Goal: Information Seeking & Learning: Learn about a topic

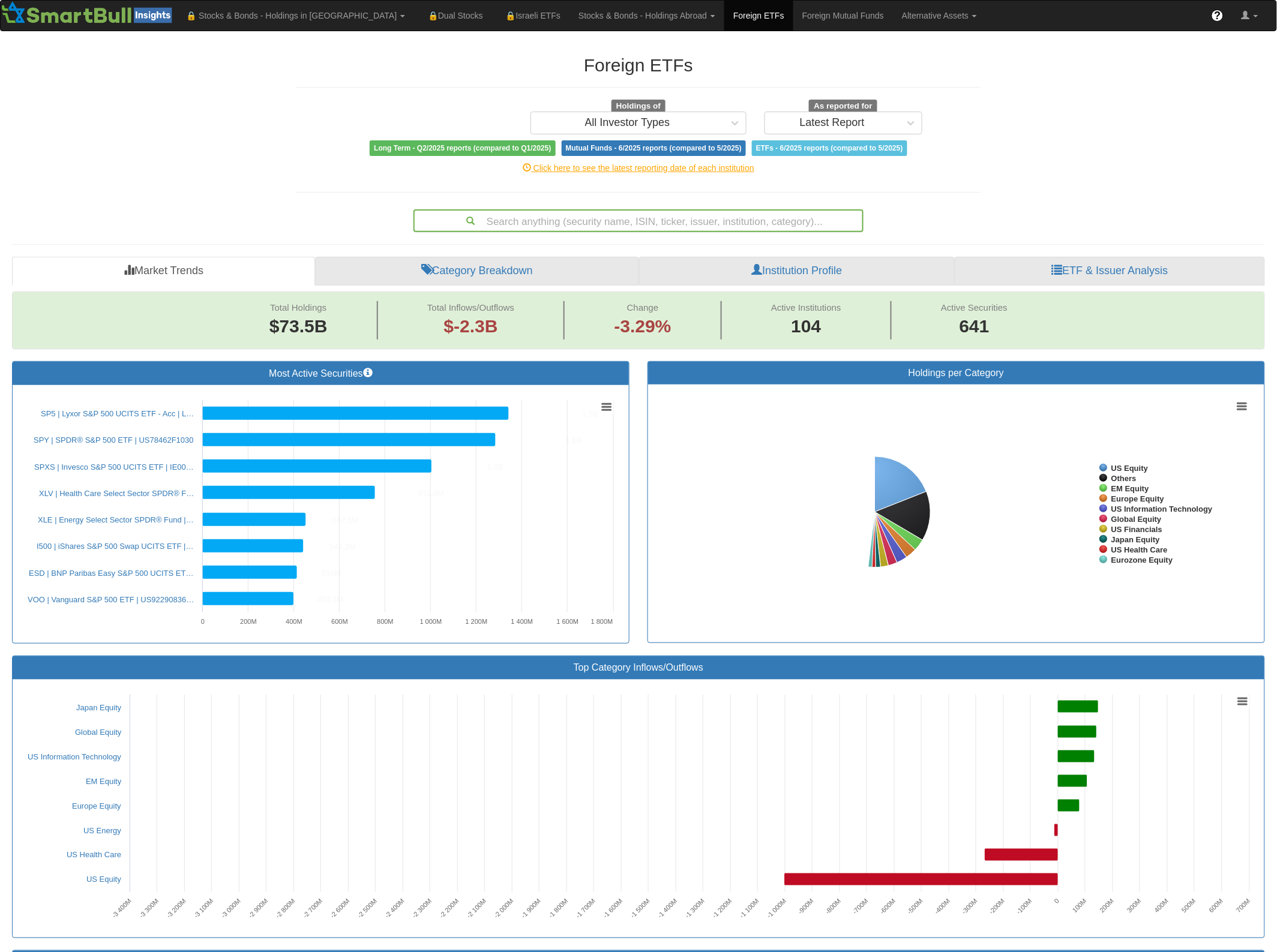
click at [642, 224] on div "Search anything (security name, ISIN, ticker, issuer, institution, category)..." at bounding box center [638, 221] width 448 height 20
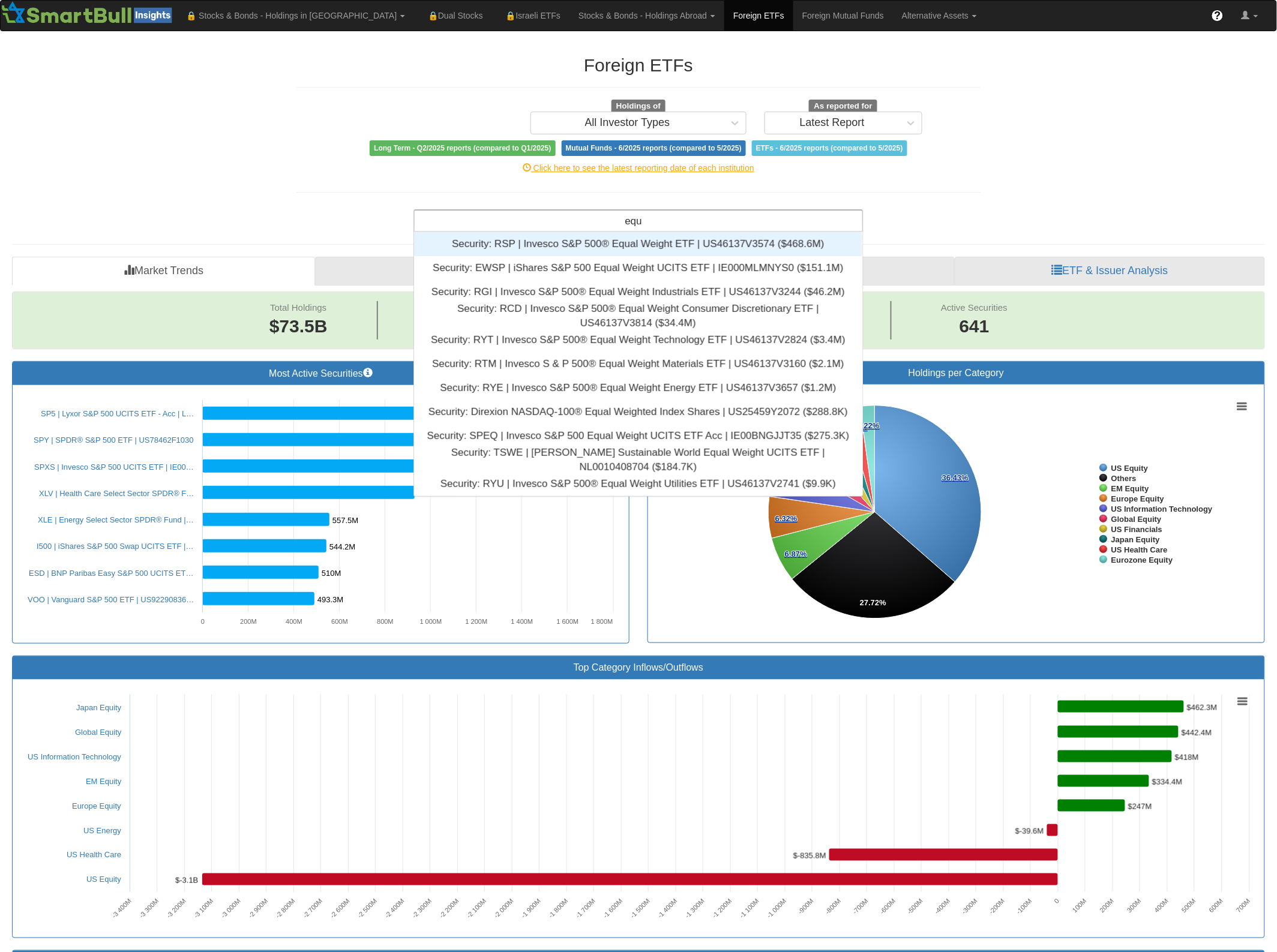
type input "equa"
click at [676, 243] on div "Security: ‎RSP | Invesco S&P 500® Equal Weight ETF | US46137V3574 ‎($468.6M)‏" at bounding box center [638, 244] width 449 height 24
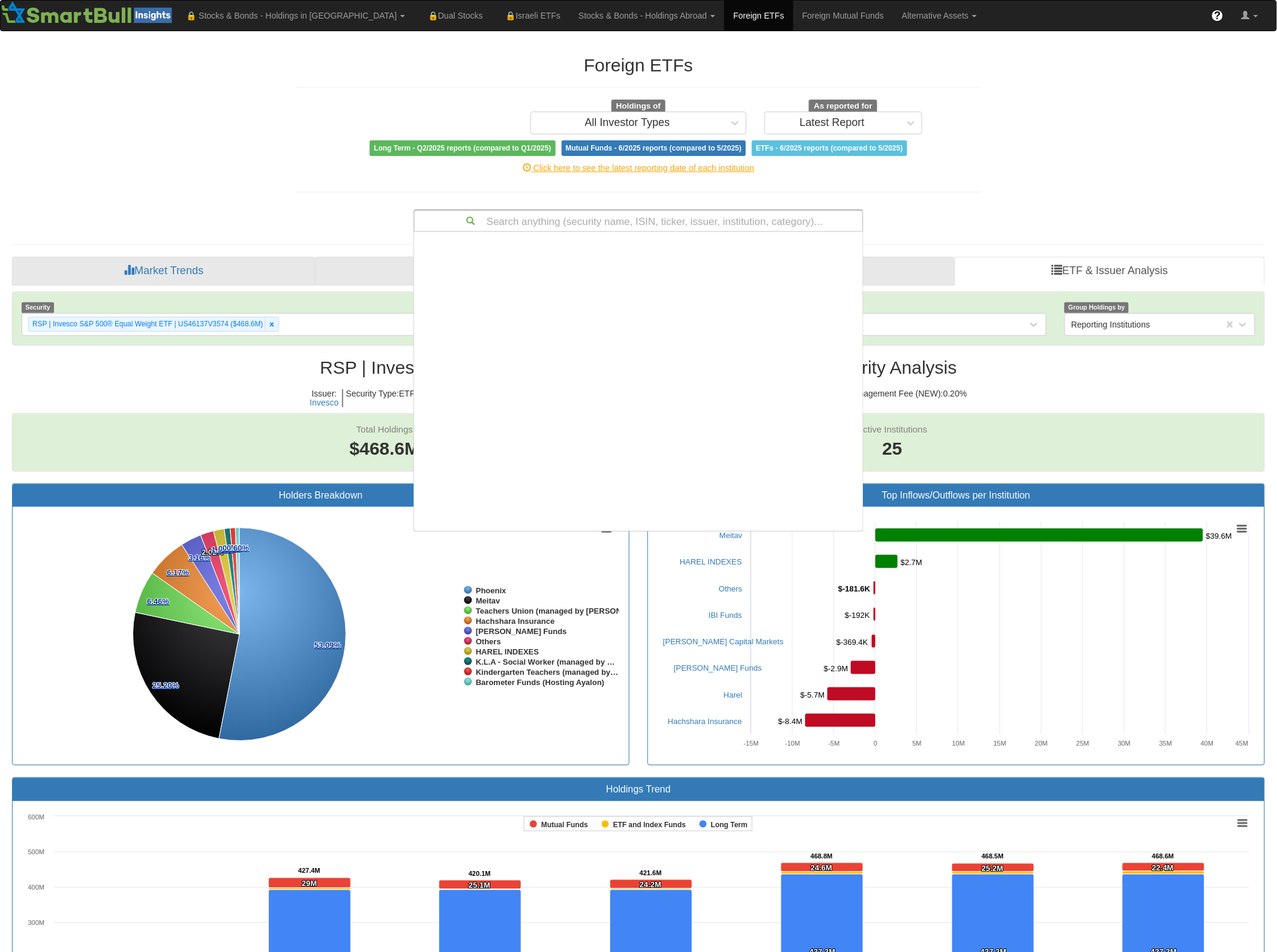
scroll to position [288, 437]
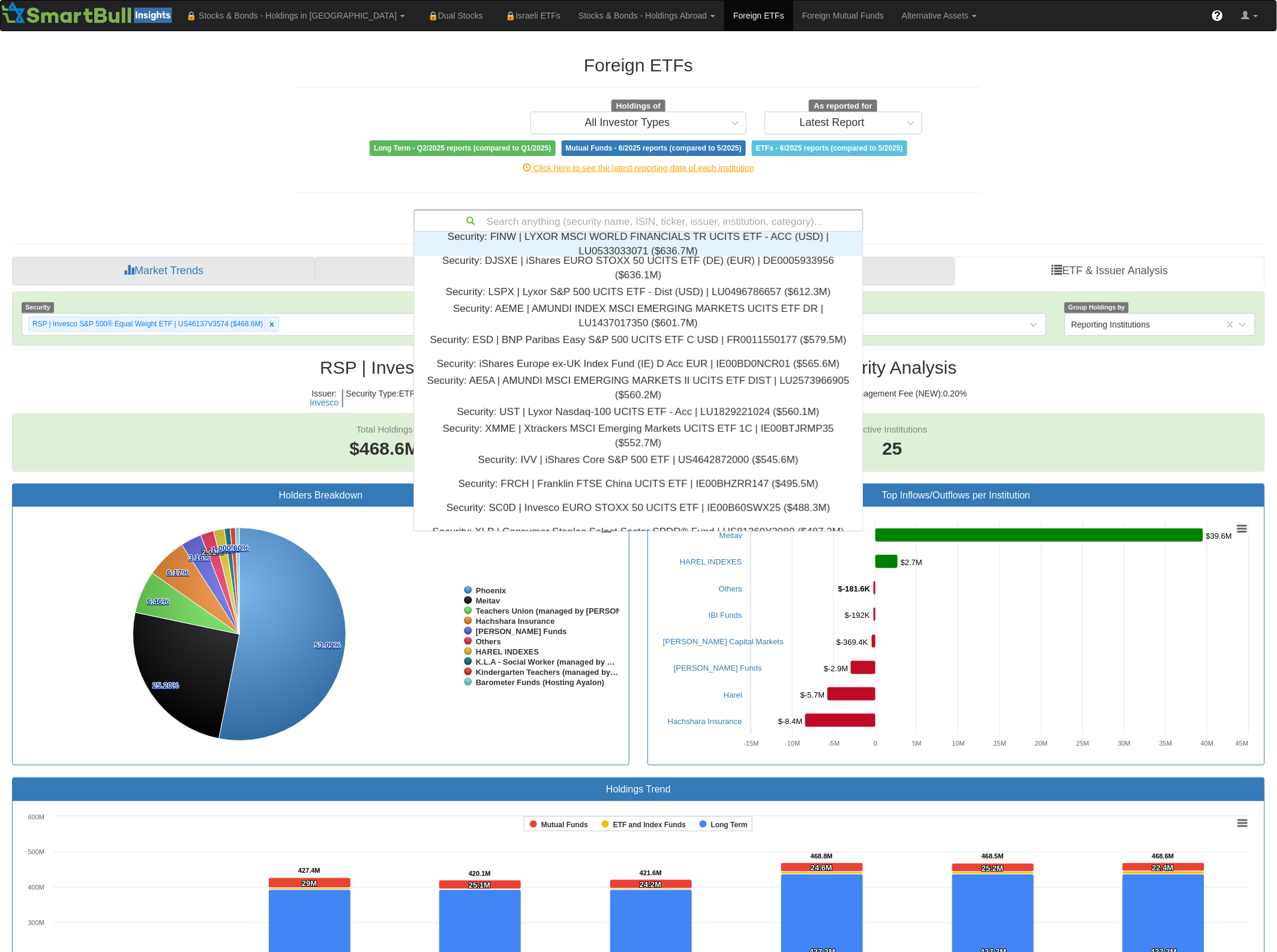
click at [961, 176] on div "Click here to see the latest reporting date of each institution" at bounding box center [638, 168] width 702 height 24
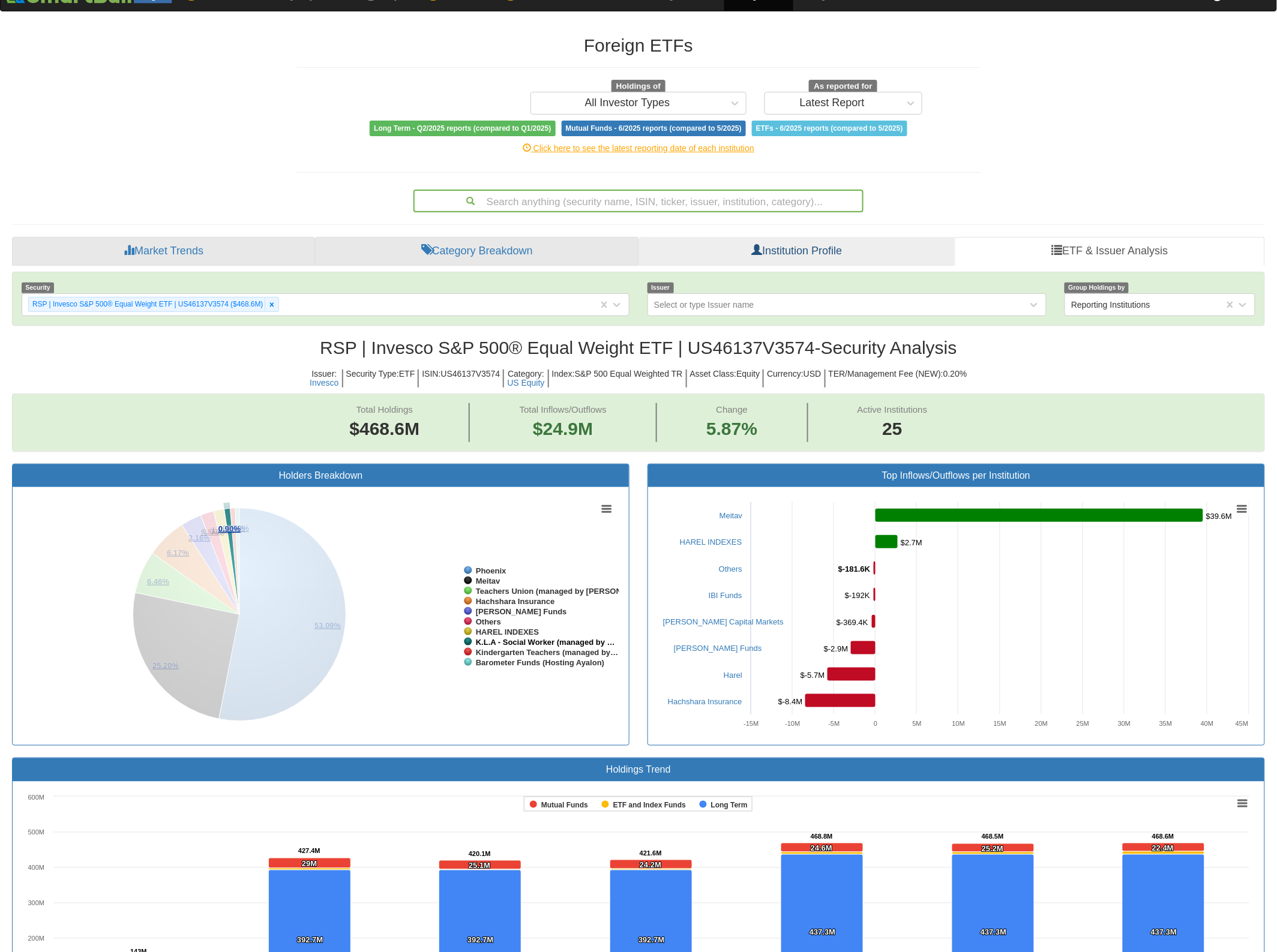
scroll to position [0, 0]
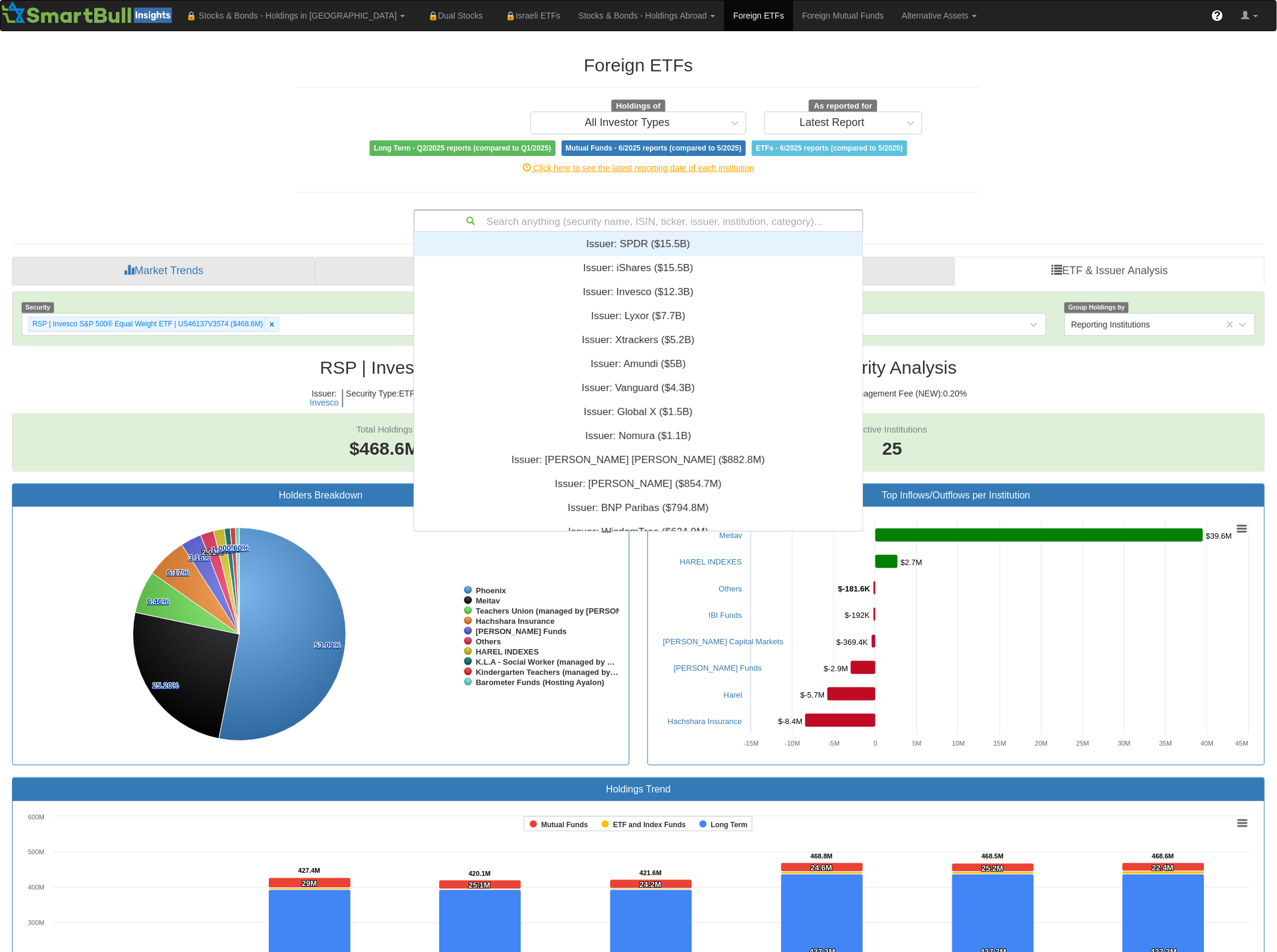
drag, startPoint x: 621, startPoint y: 217, endPoint x: 619, endPoint y: 229, distance: 12.2
click at [621, 218] on div "Search anything (security name, ISIN, ticker, issuer, institution, category)..." at bounding box center [638, 221] width 448 height 20
type input "equa"
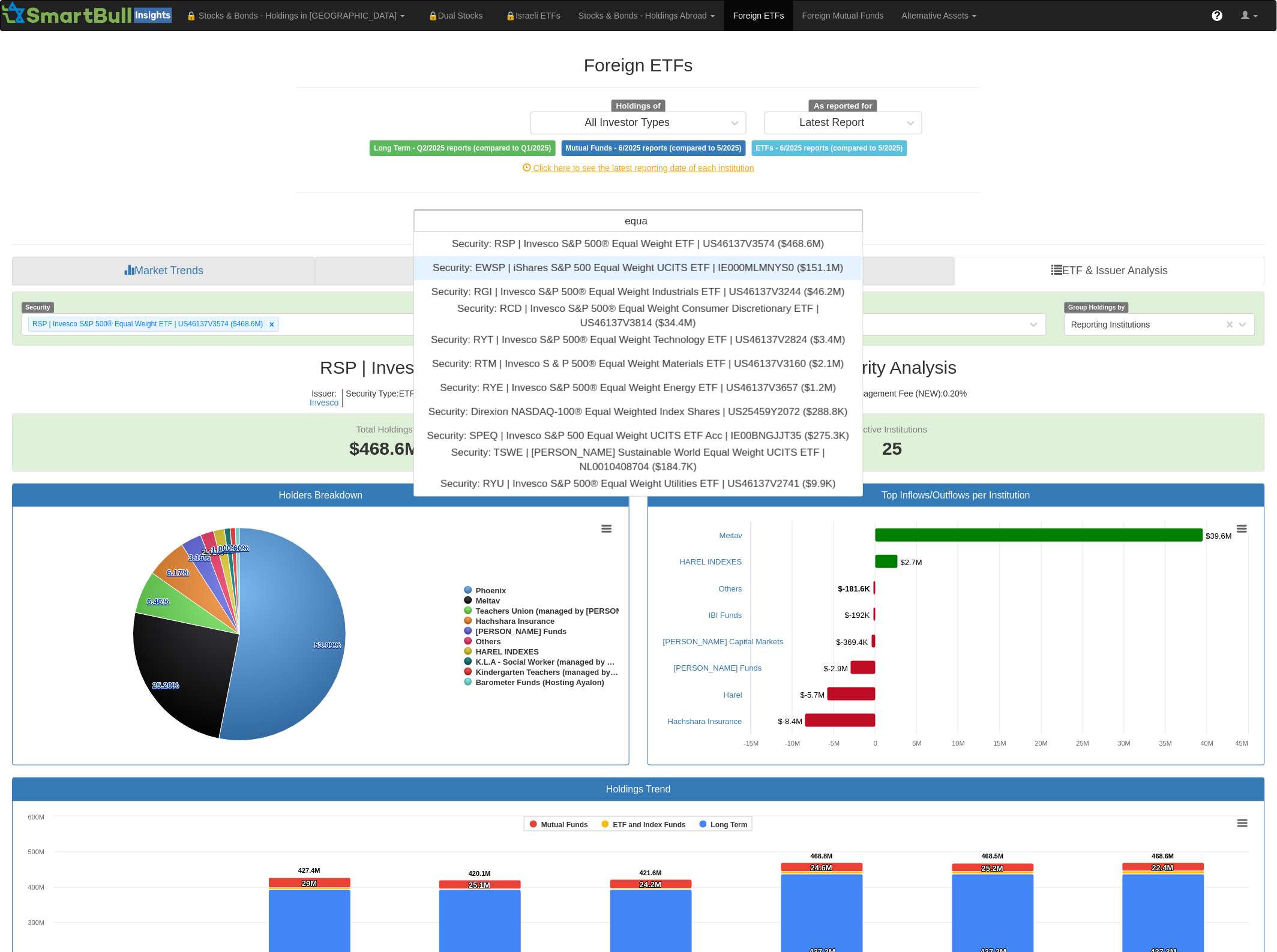
click at [662, 273] on div "Security: ‎EWSP | iShares S&P 500 Equal Weight UCITS ETF | IE000MLMNYS0 ‎($151.…" at bounding box center [638, 268] width 449 height 24
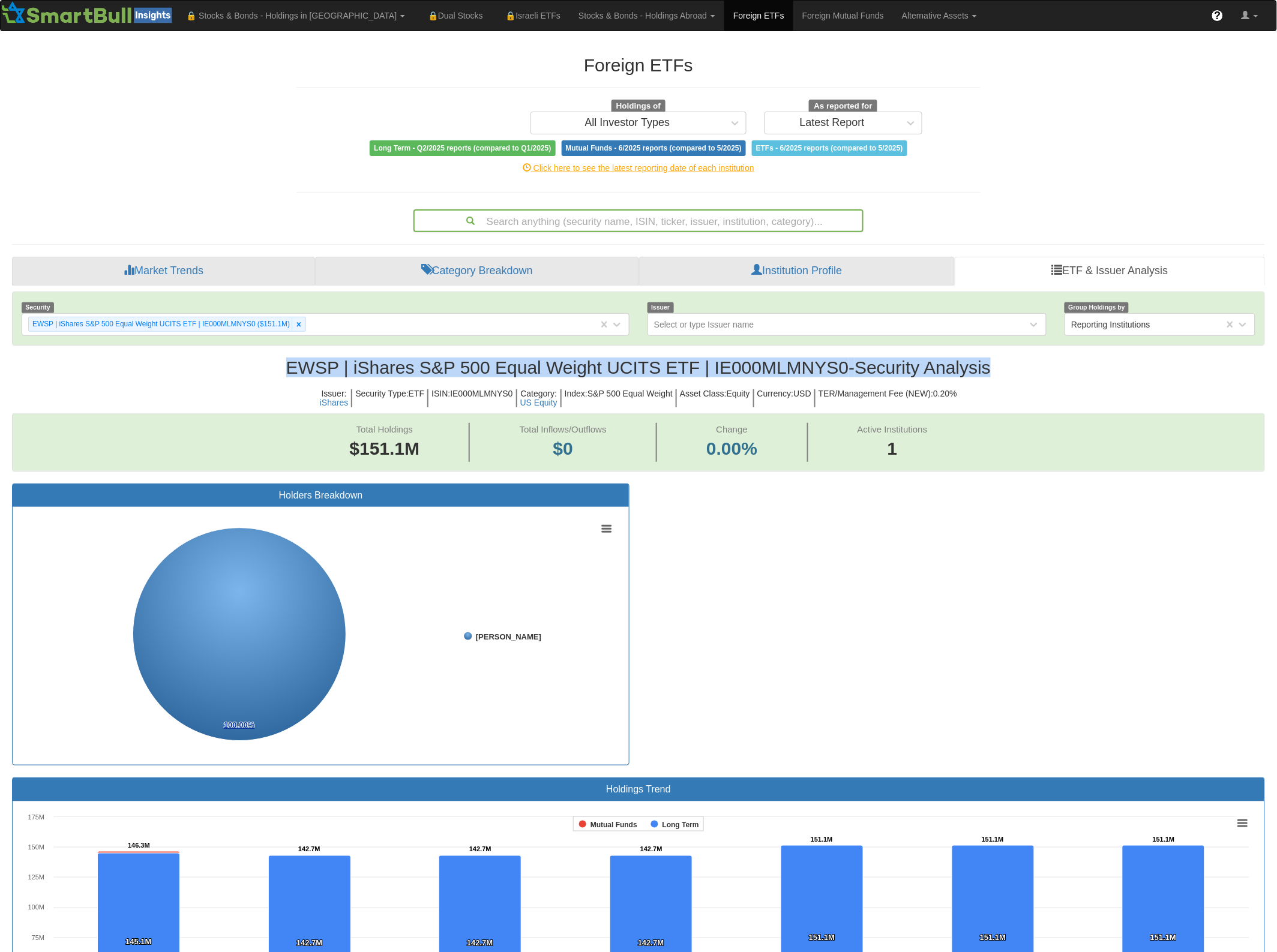
drag, startPoint x: 501, startPoint y: 346, endPoint x: 1003, endPoint y: 370, distance: 502.6
click at [1003, 370] on h2 "EWSP | iShares S&P 500 Equal Weight UCITS ETF | IE000MLMNYS0 - Security Analysis" at bounding box center [638, 367] width 1253 height 20
drag, startPoint x: 976, startPoint y: 370, endPoint x: 277, endPoint y: 364, distance: 699.0
click at [277, 364] on h2 "EWSP | iShares S&P 500 Equal Weight UCITS ETF | IE000MLMNYS0 - Security Analysis" at bounding box center [638, 367] width 1253 height 20
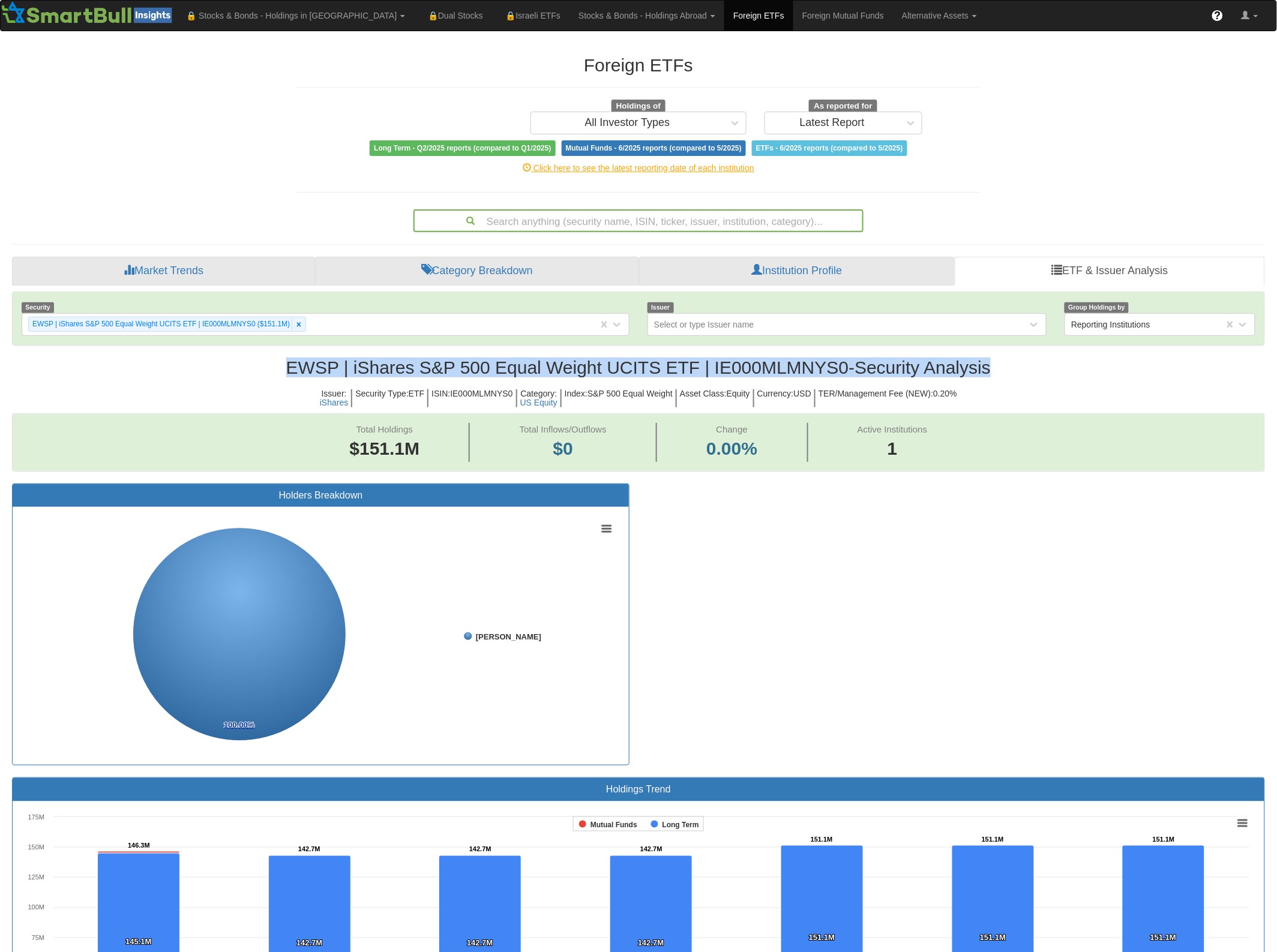
click at [277, 364] on h2 "EWSP | iShares S&P 500 Equal Weight UCITS ETF | IE000MLMNYS0 - Security Analysis" at bounding box center [638, 367] width 1253 height 20
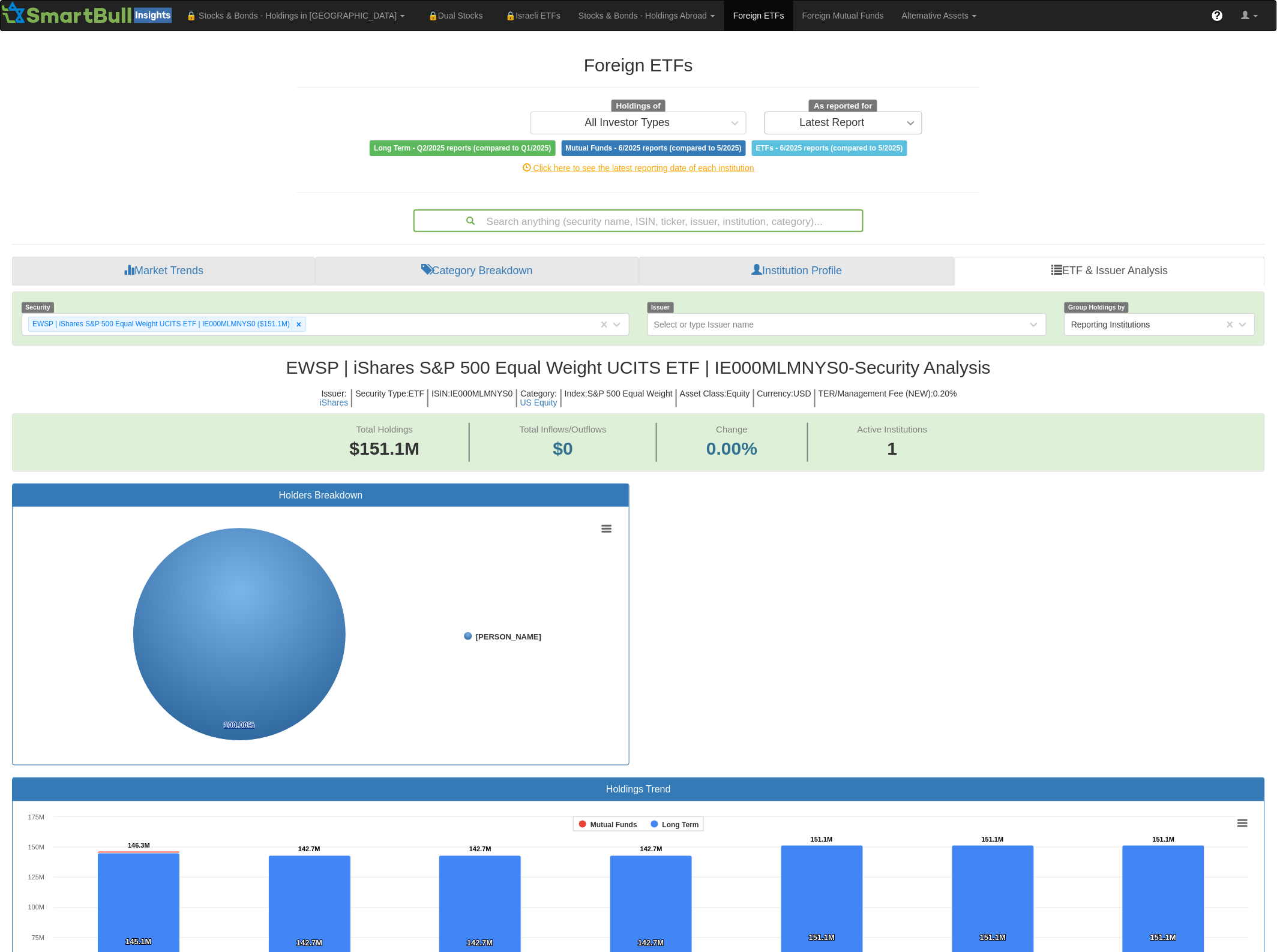
click at [913, 127] on icon at bounding box center [910, 122] width 12 height 12
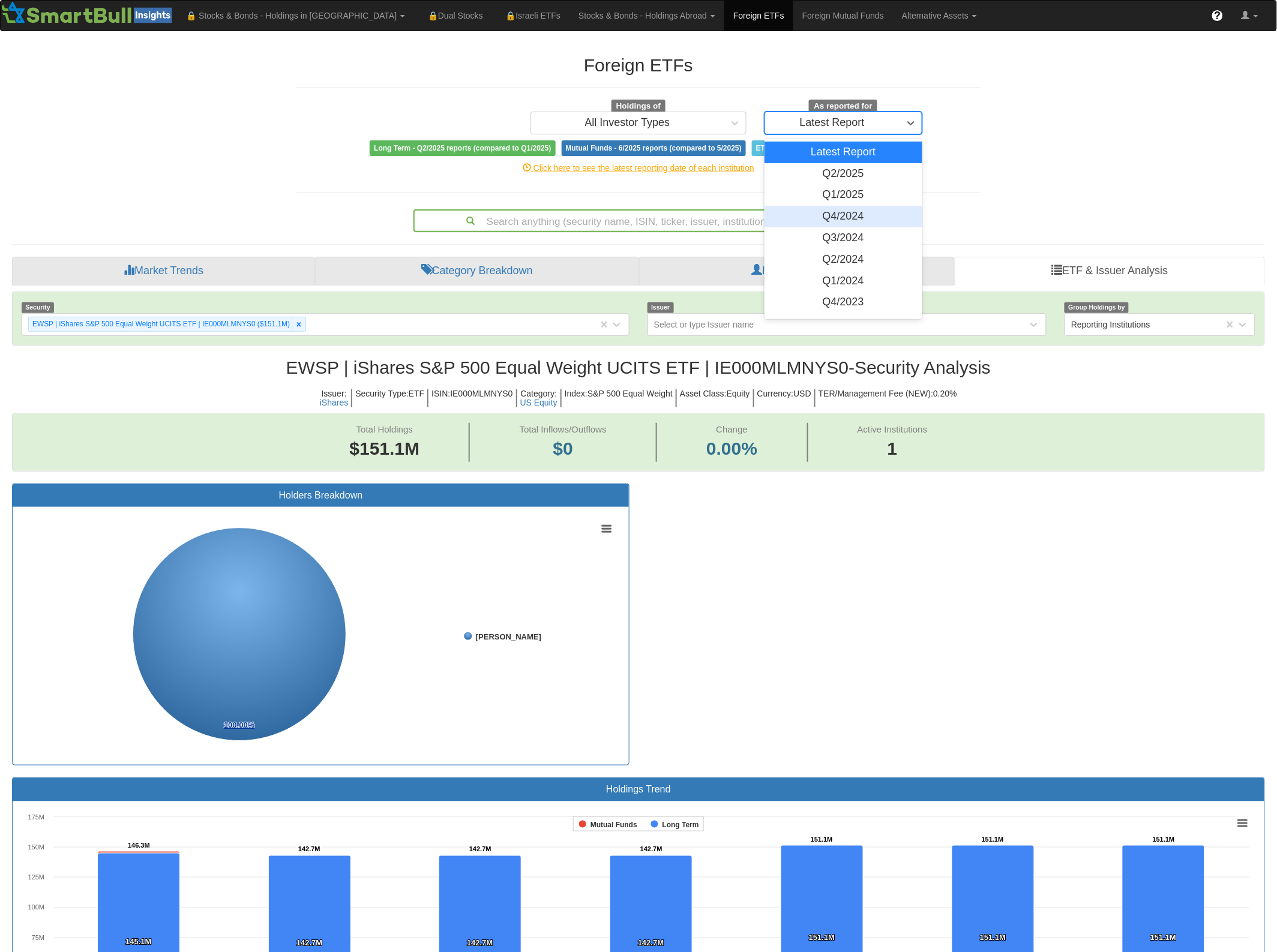
click at [871, 217] on div "Q4/2024" at bounding box center [843, 216] width 158 height 21
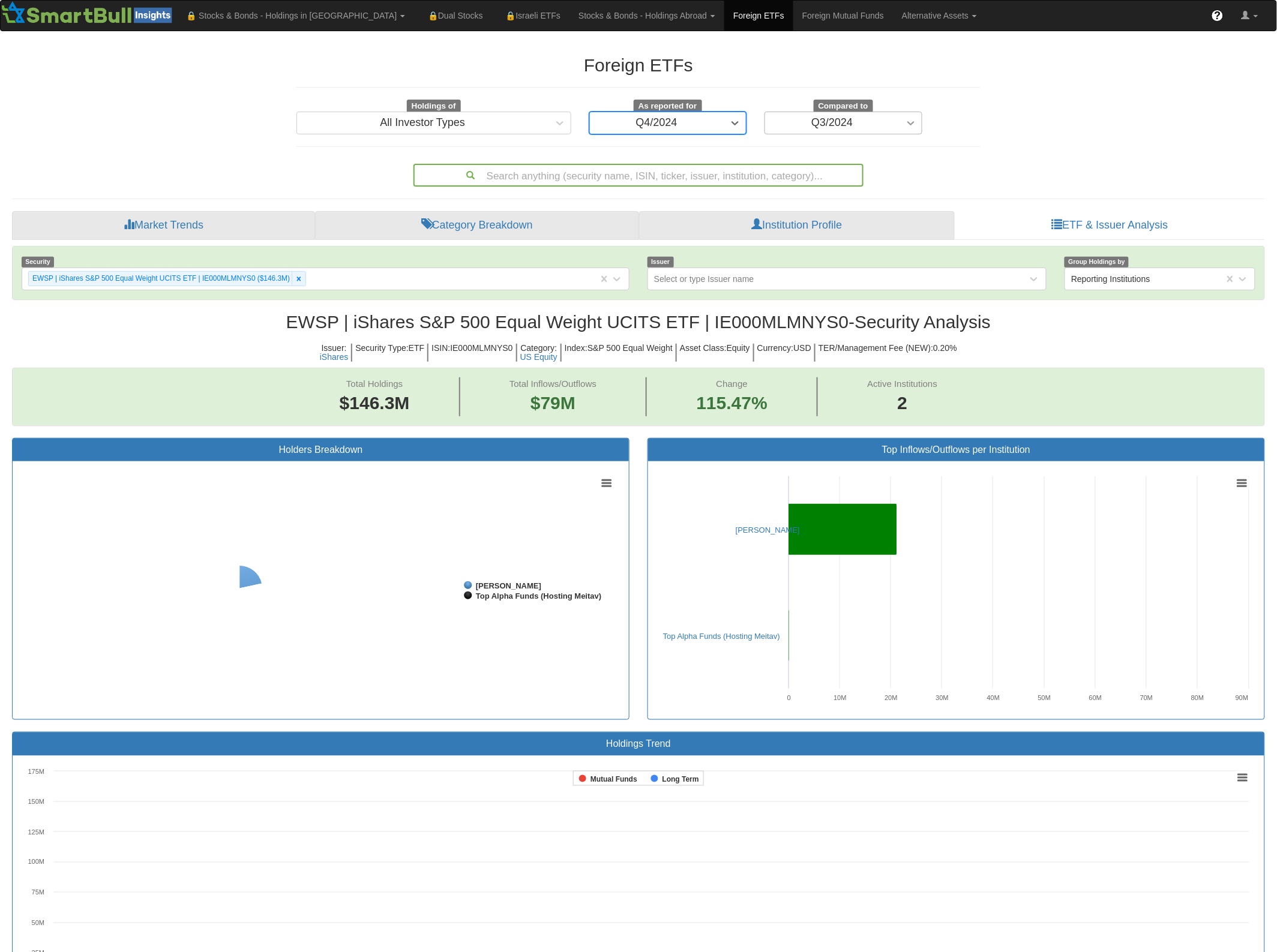
scroll to position [22, 1228]
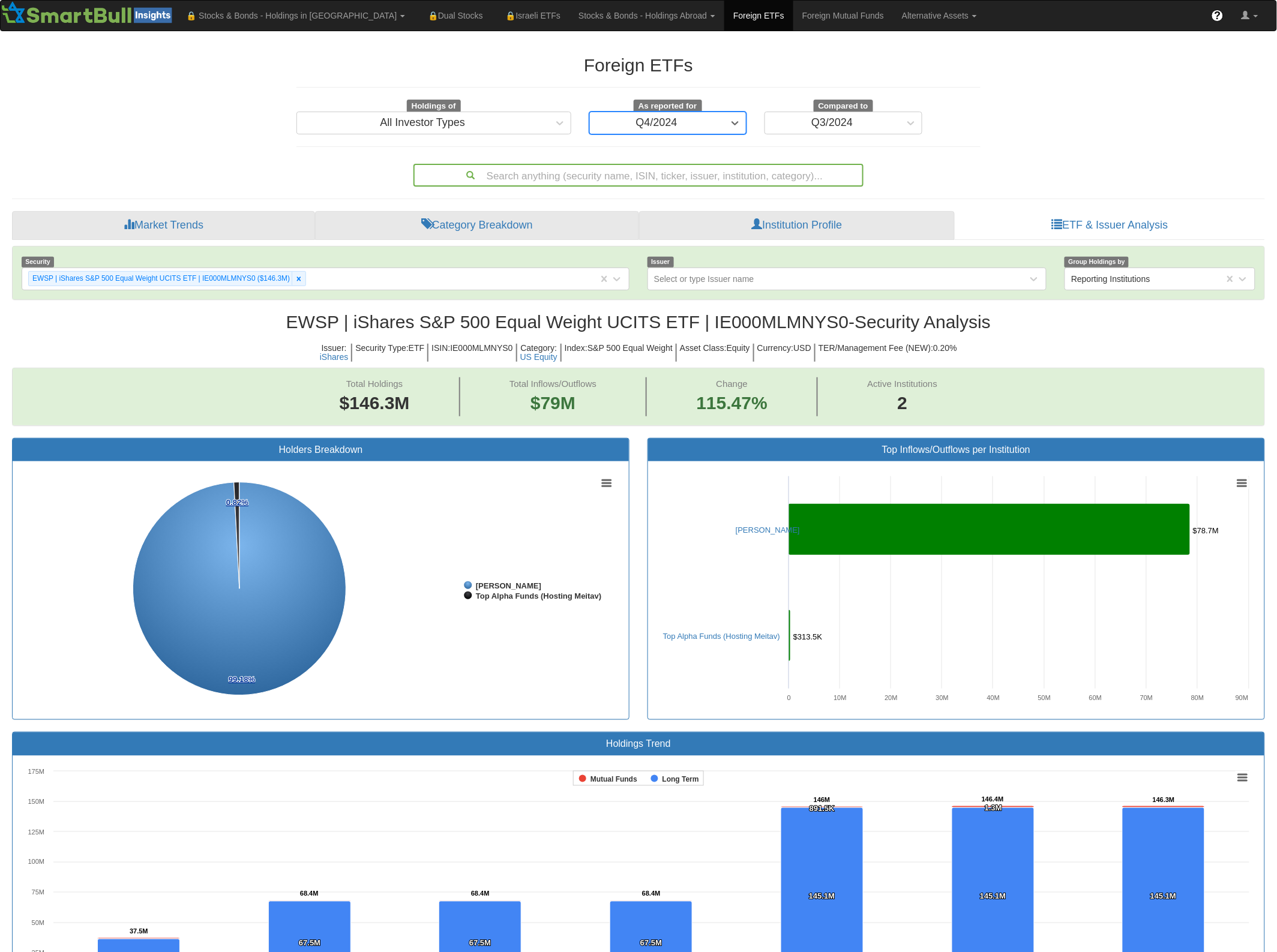
click at [590, 180] on div "Search anything (security name, ISIN, ticker, issuer, institution, category)..." at bounding box center [638, 175] width 448 height 20
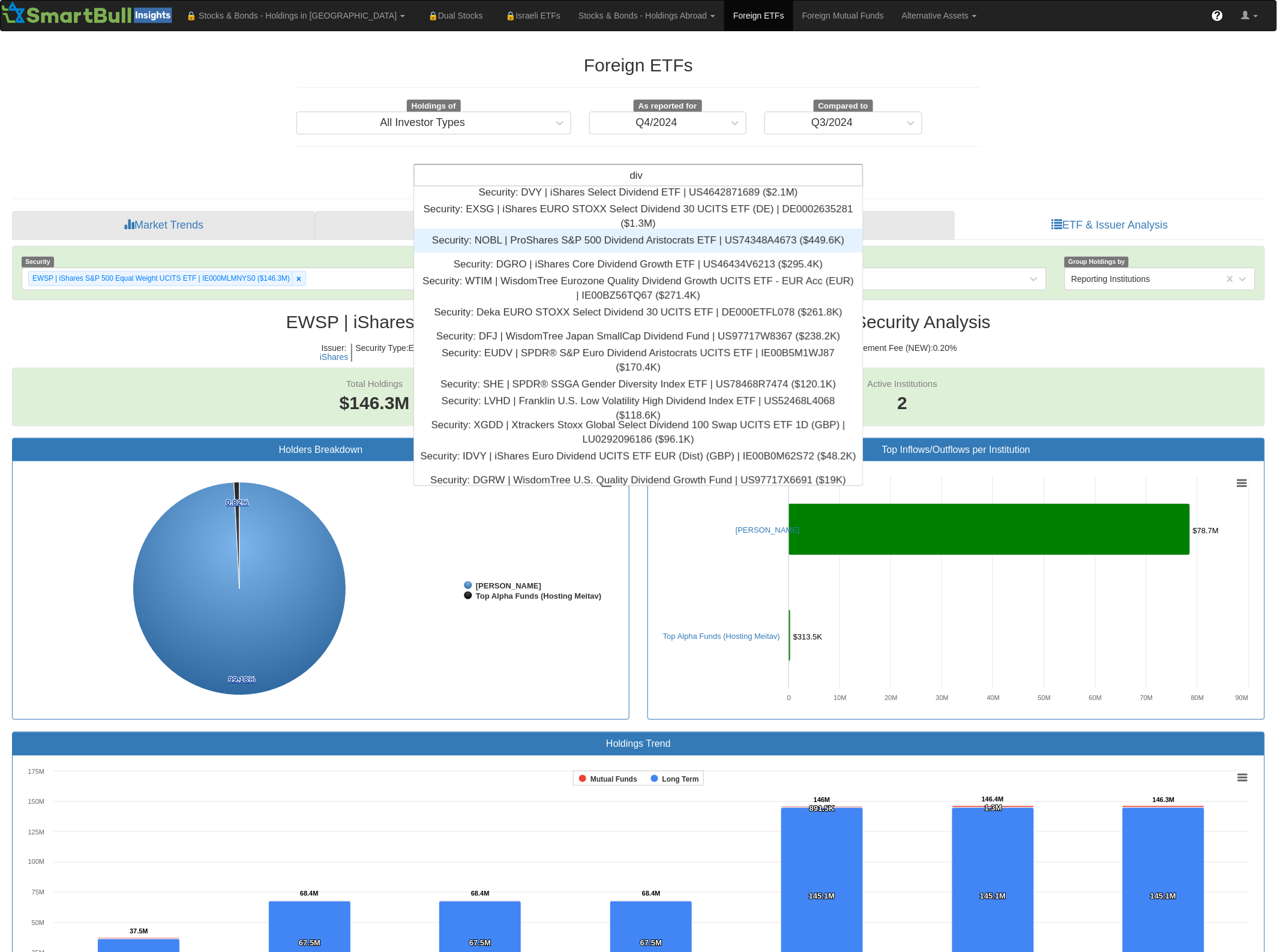
scroll to position [0, 0]
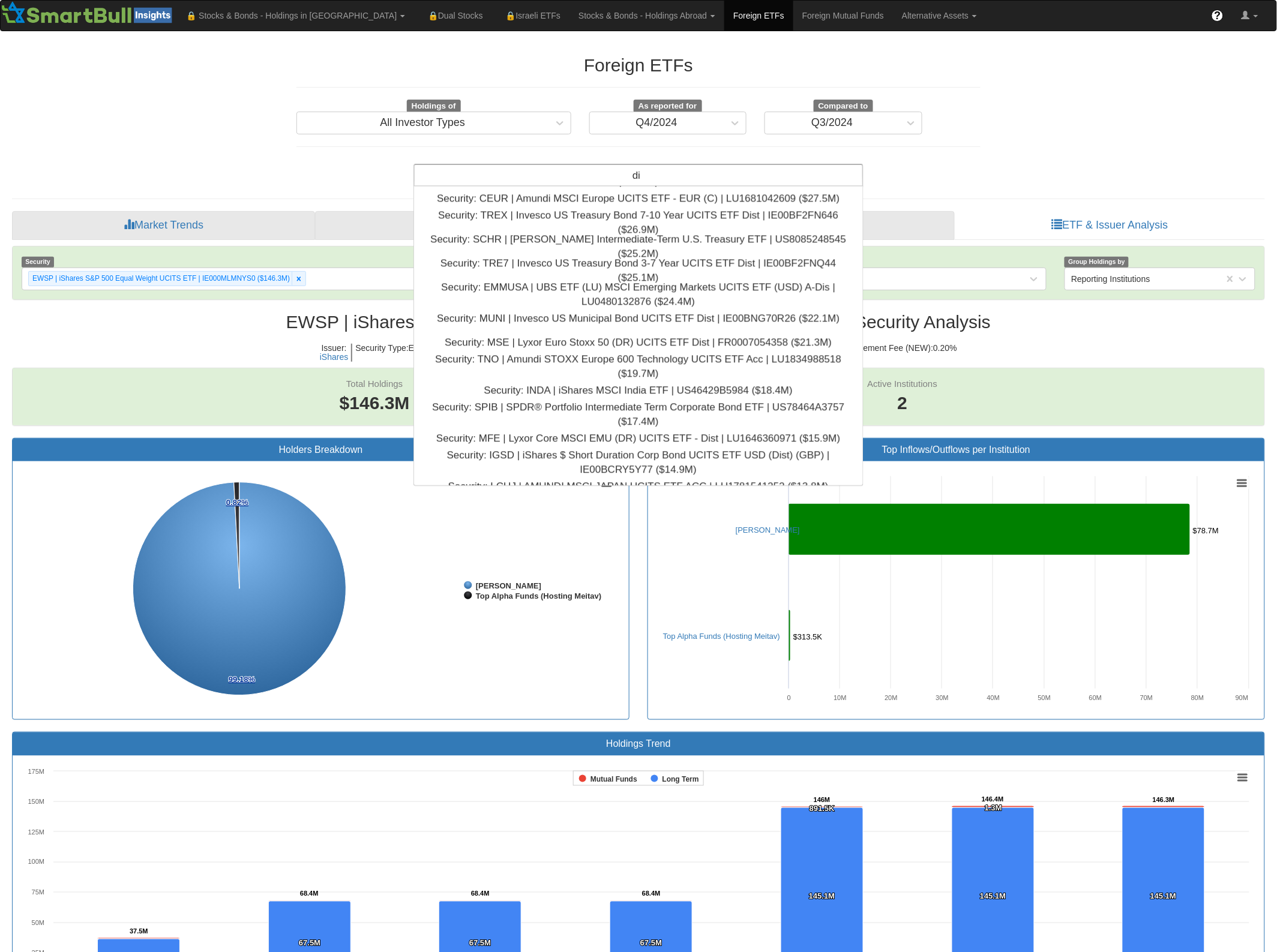
type input "d"
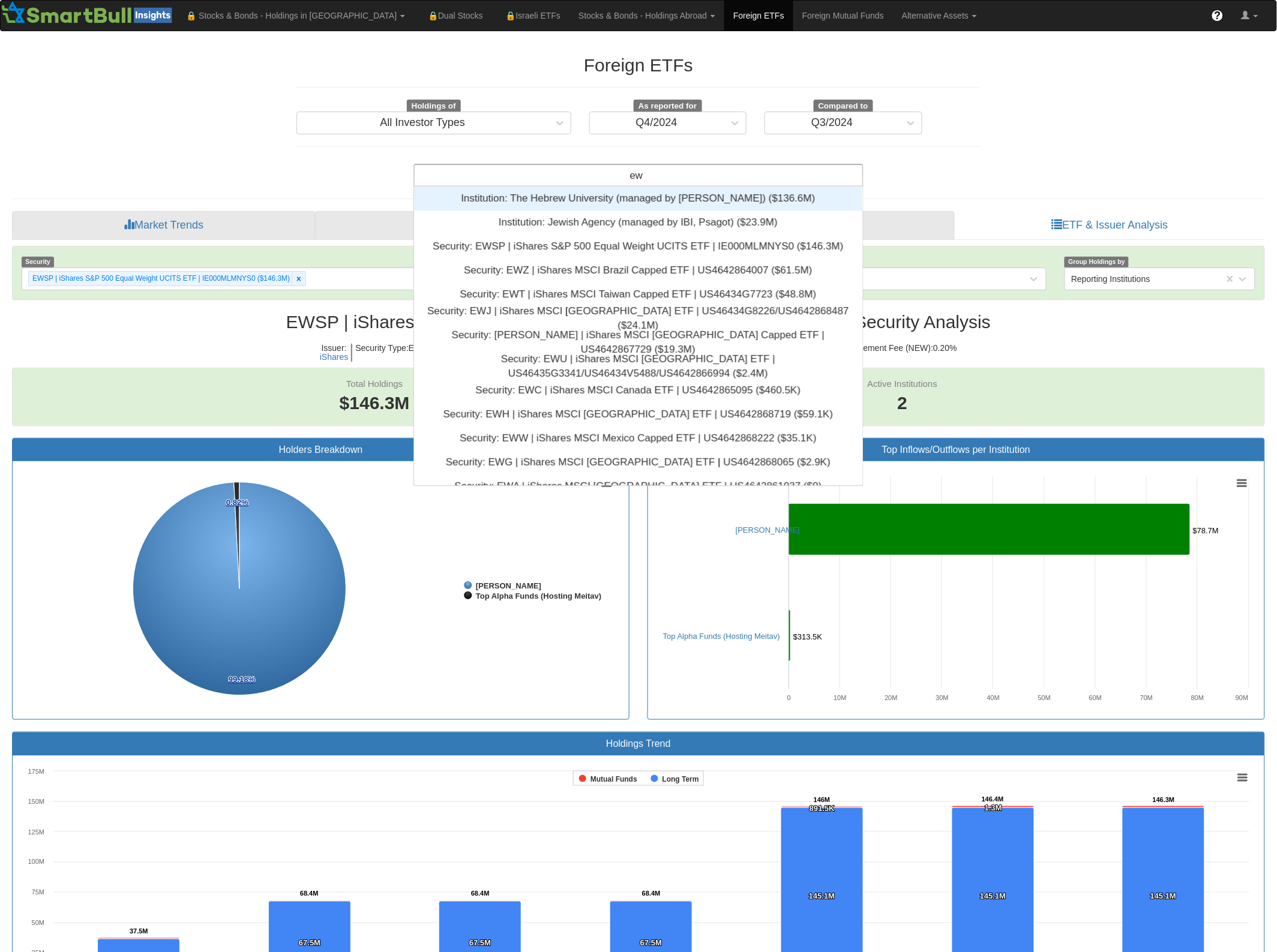
type input "ewj"
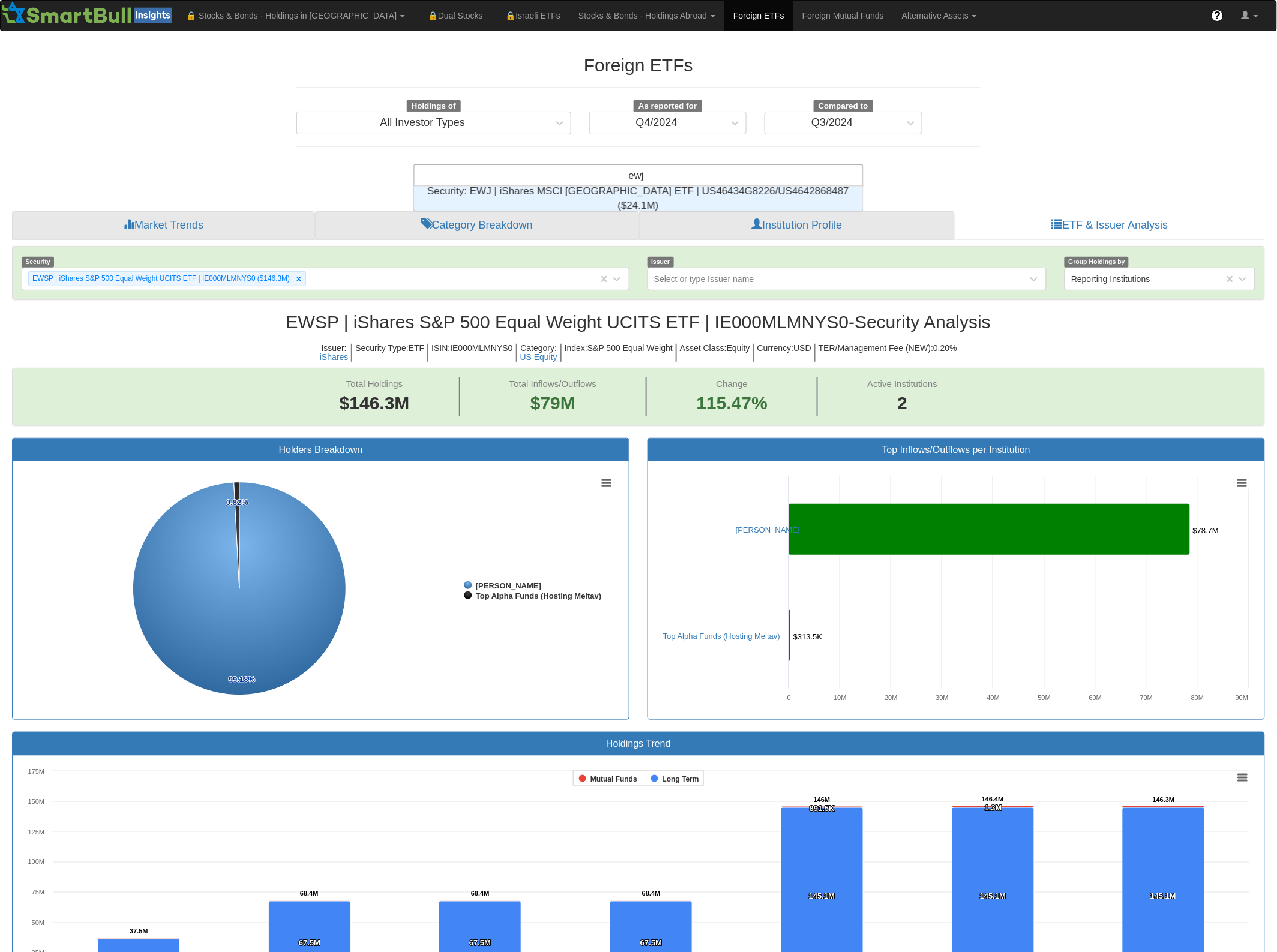
scroll to position [13, 437]
click at [649, 199] on div "Security: ‎EWJ | iShares MSCI [GEOGRAPHIC_DATA] ETF | US46434G8226/US4642868487…" at bounding box center [638, 199] width 449 height 24
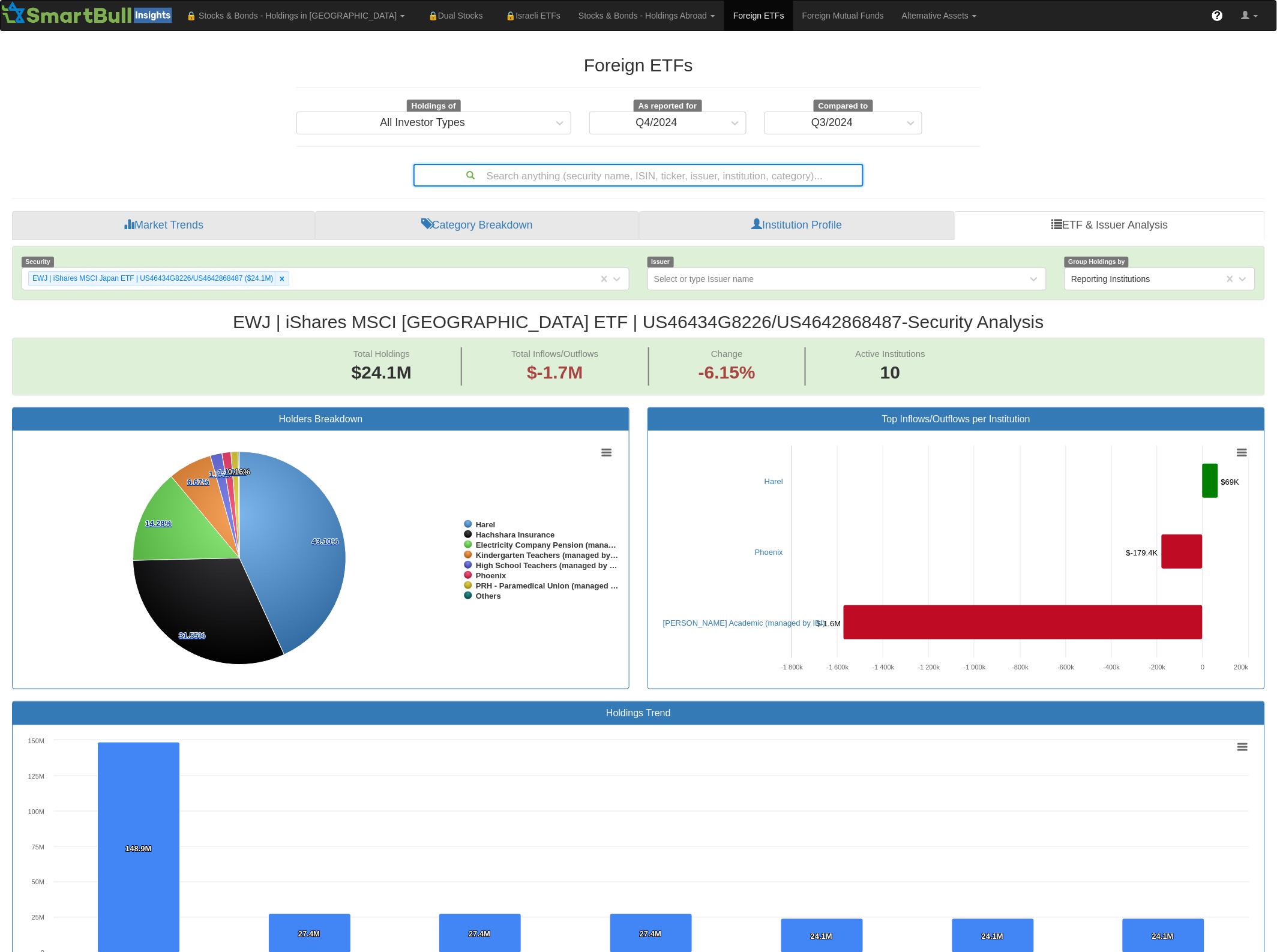
click at [589, 173] on div "Search anything (security name, ISIN, ticker, issuer, institution, category)..." at bounding box center [638, 175] width 448 height 20
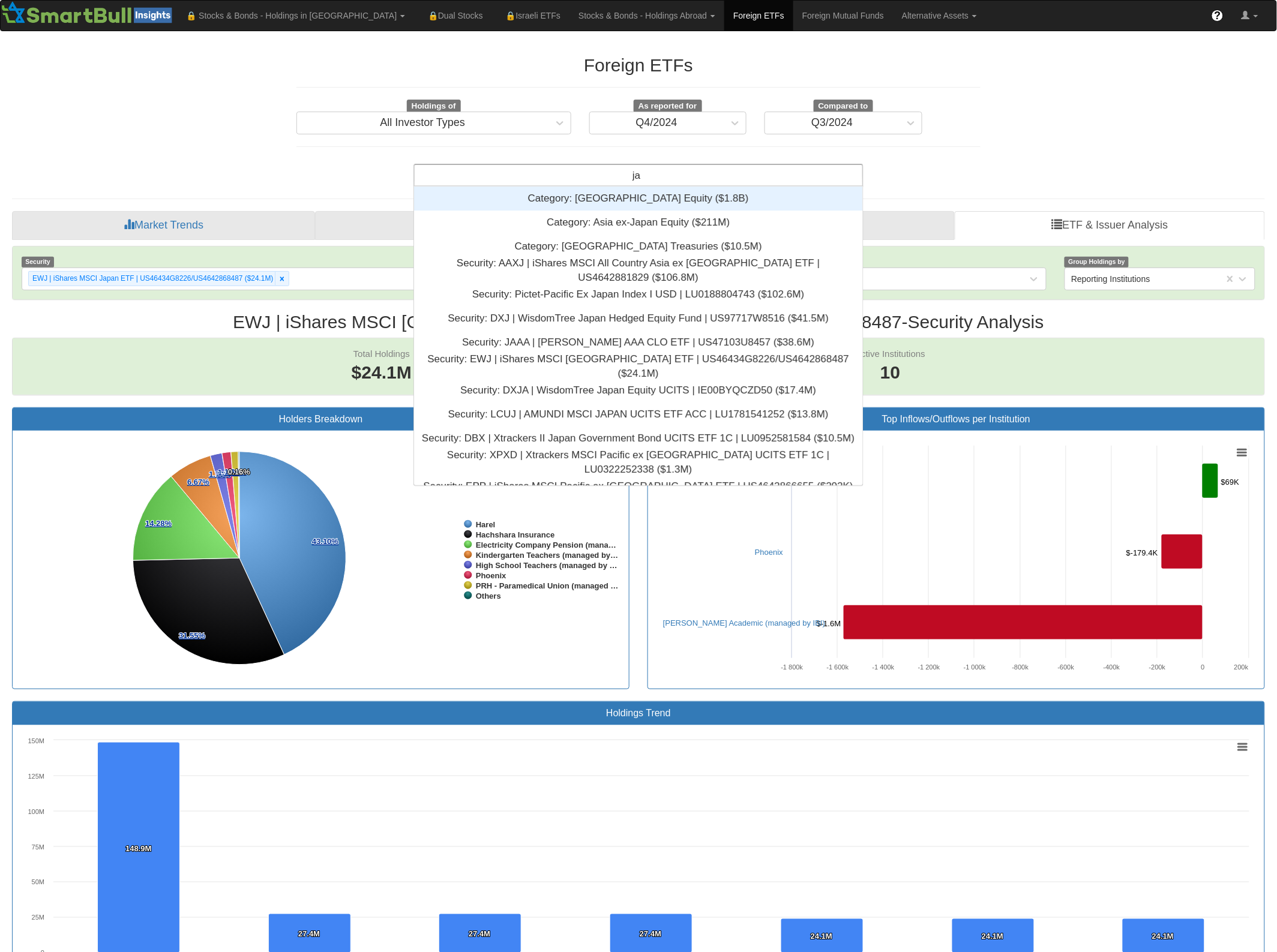
scroll to position [288, 437]
type input "jap"
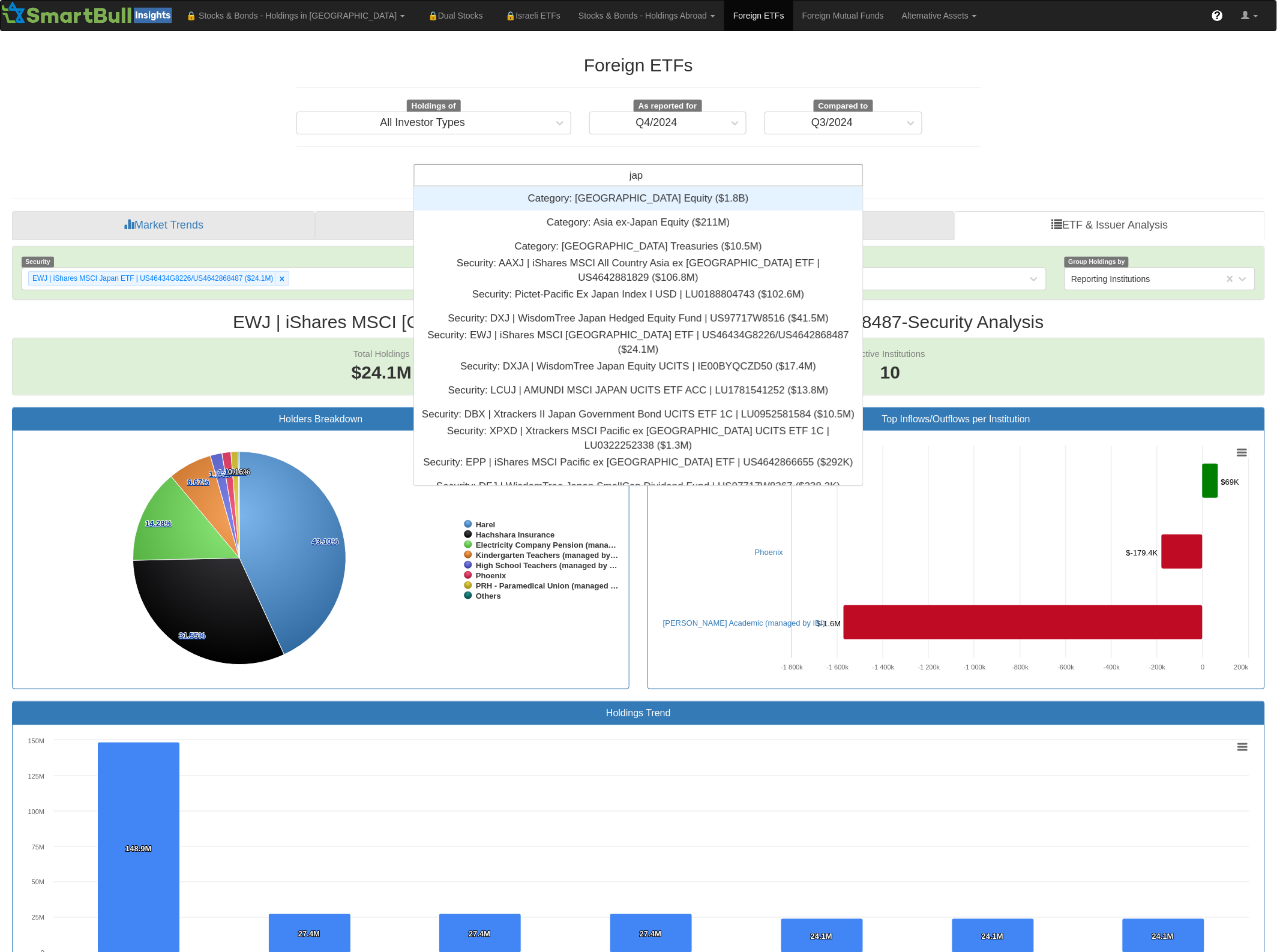
click at [706, 195] on div "Category: ‎[GEOGRAPHIC_DATA] Equity ‎($1.8B)‏" at bounding box center [638, 199] width 449 height 24
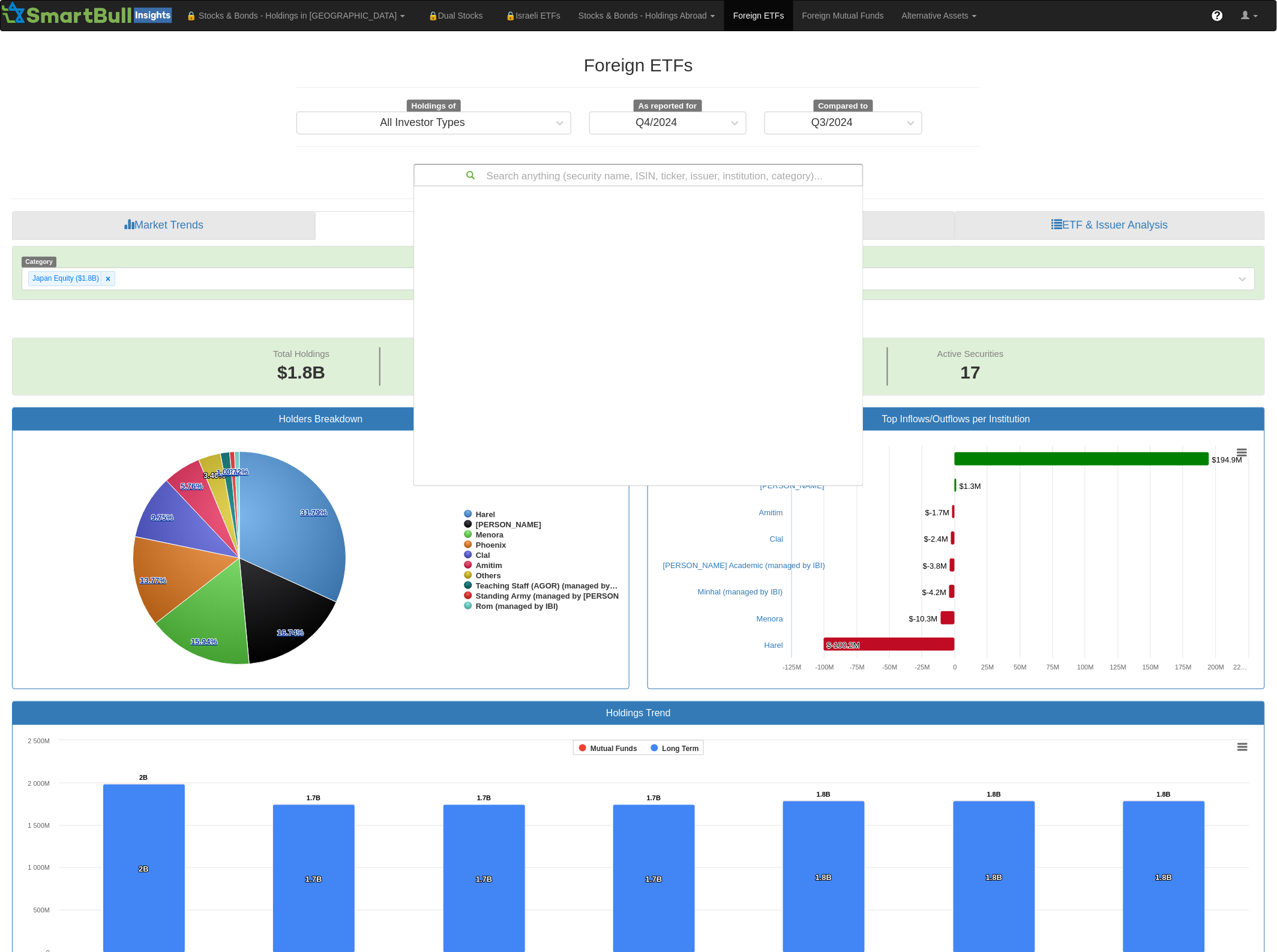
scroll to position [288, 437]
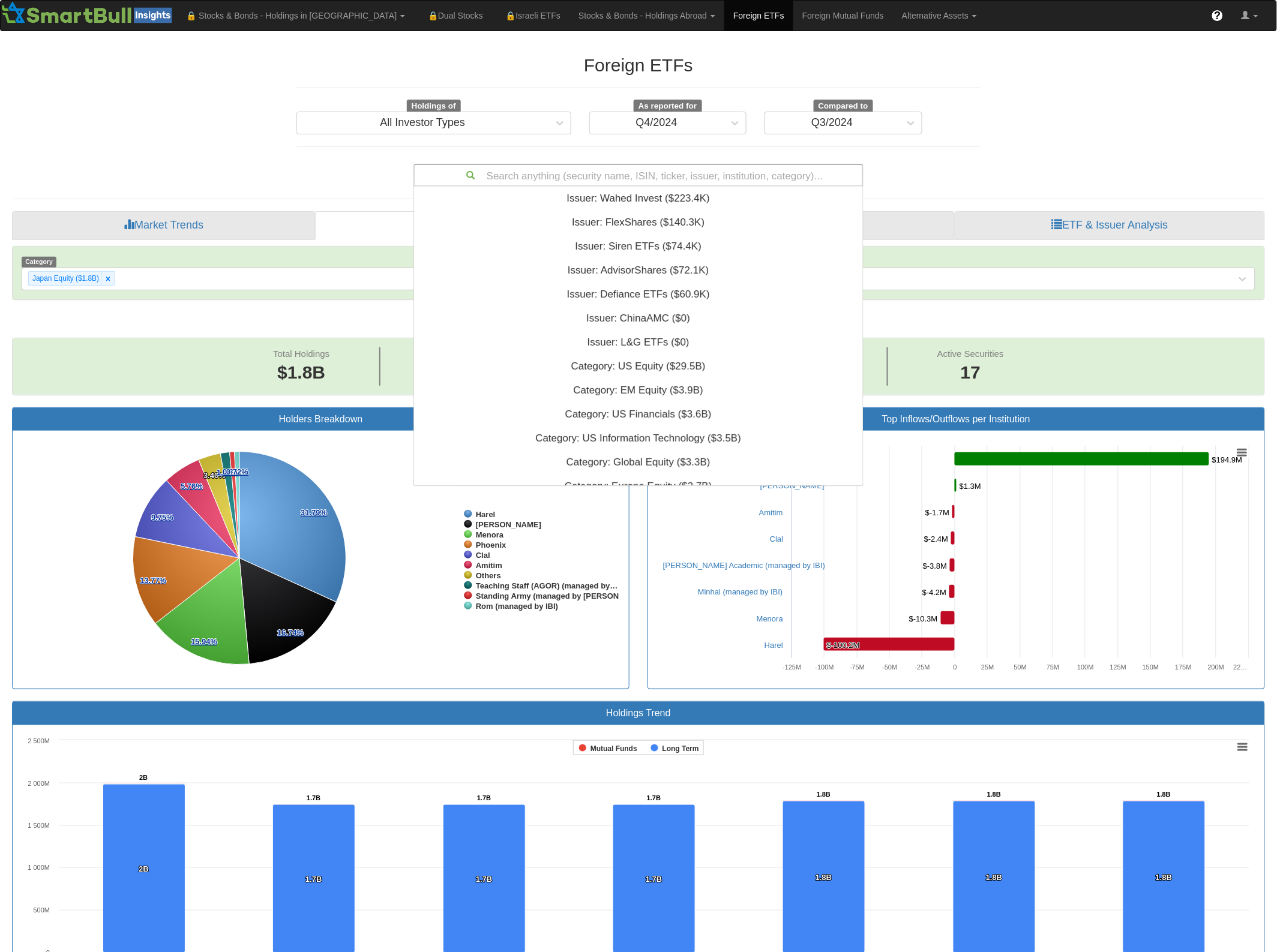
click at [497, 172] on div "Search anything (security name, ISIN, ticker, issuer, institution, category)..." at bounding box center [638, 175] width 448 height 20
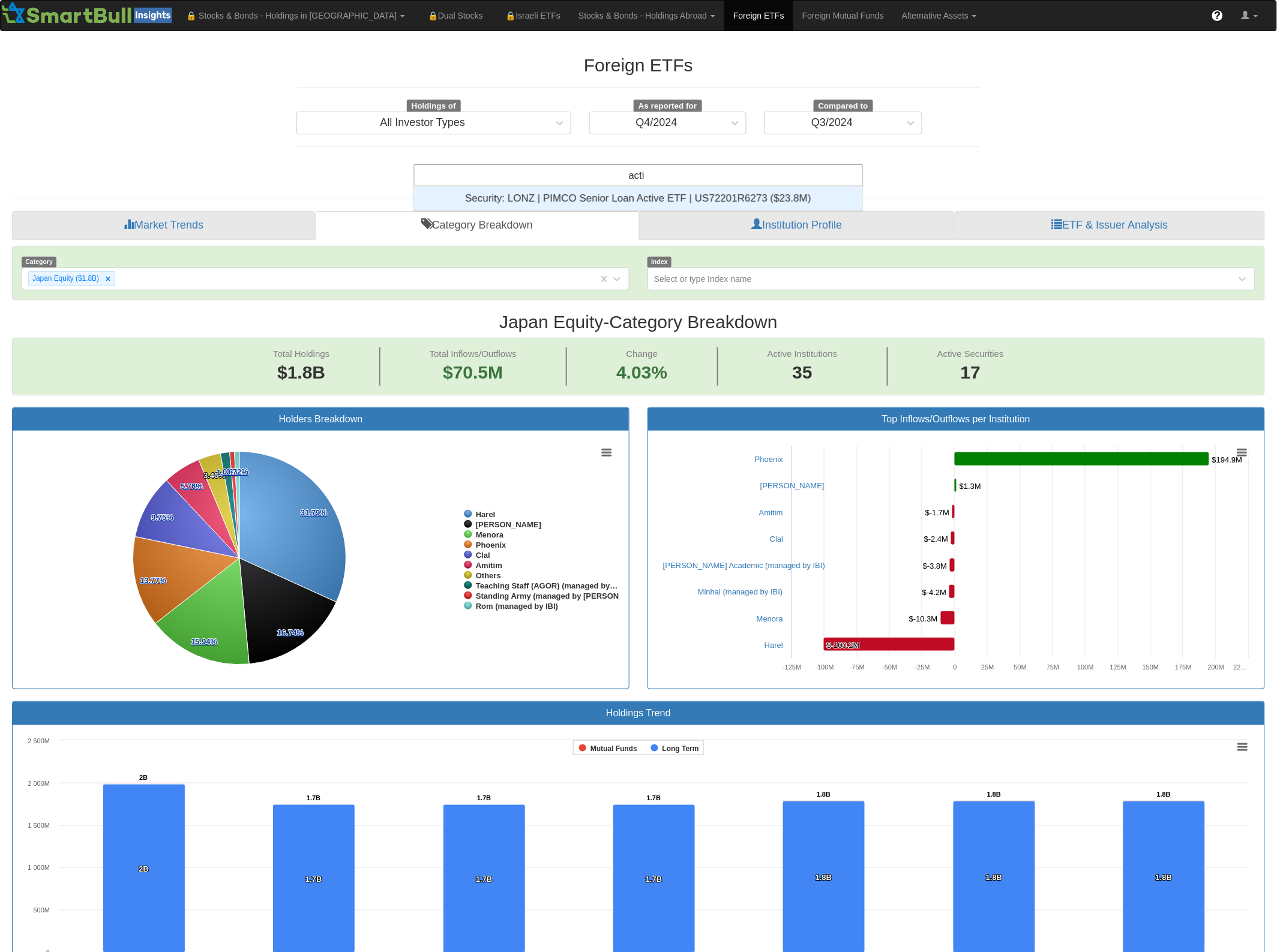
scroll to position [13, 437]
type input "active"
click at [649, 175] on input "active" at bounding box center [637, 177] width 28 height 24
